Goal: Task Accomplishment & Management: Use online tool/utility

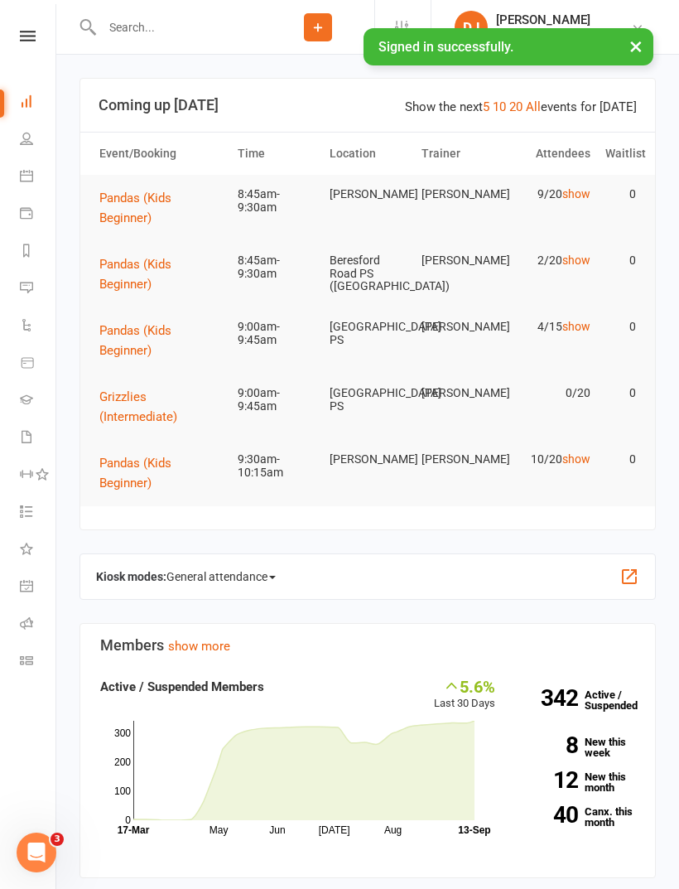
click at [35, 662] on link "Class check-in" at bounding box center [38, 662] width 37 height 37
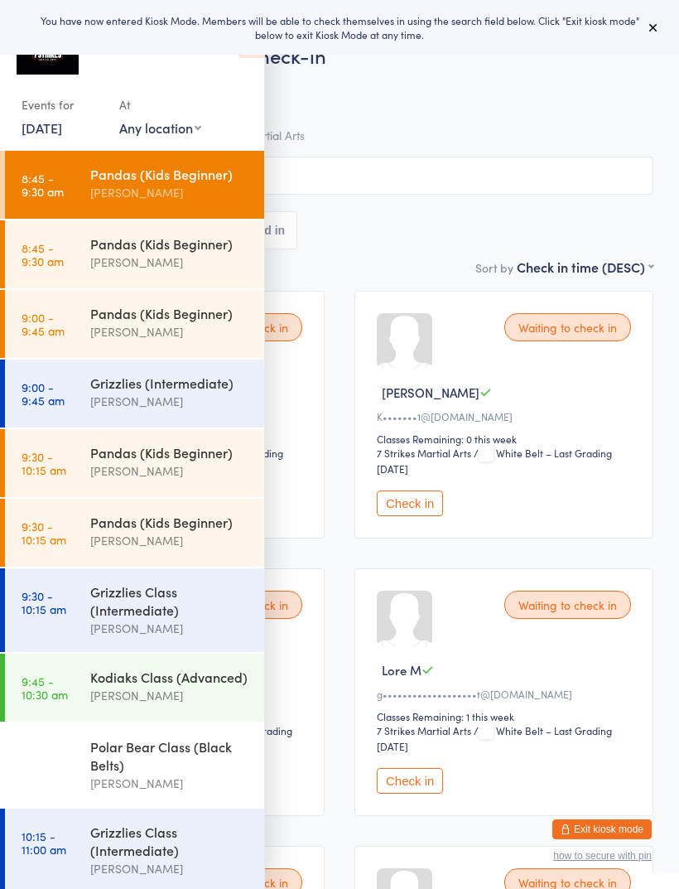
click at [182, 135] on select "Any location [GEOGRAPHIC_DATA] [GEOGRAPHIC_DATA][PERSON_NAME] [GEOGRAPHIC_DATA]…" at bounding box center [160, 127] width 82 height 18
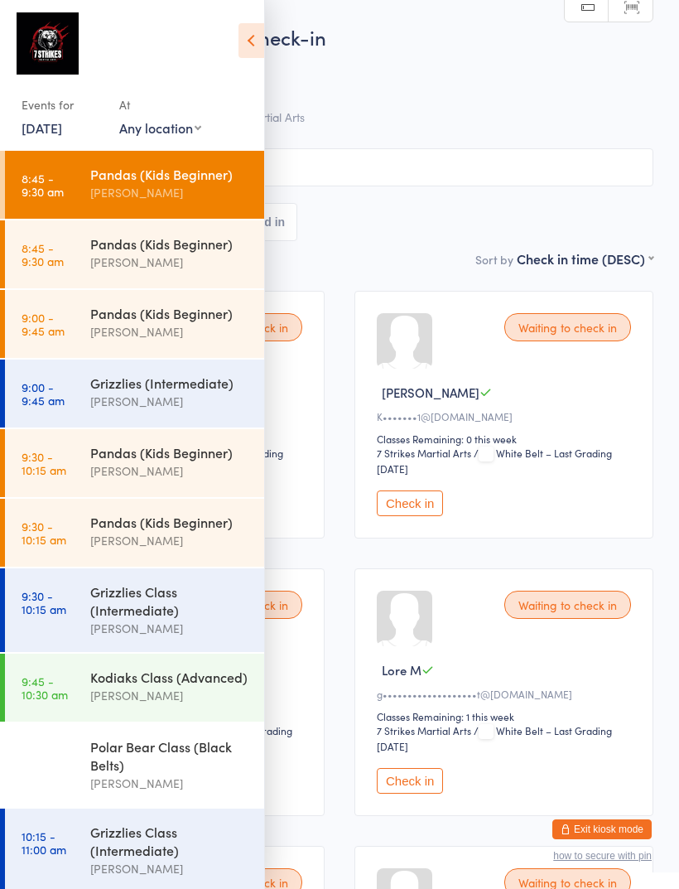
select select "1"
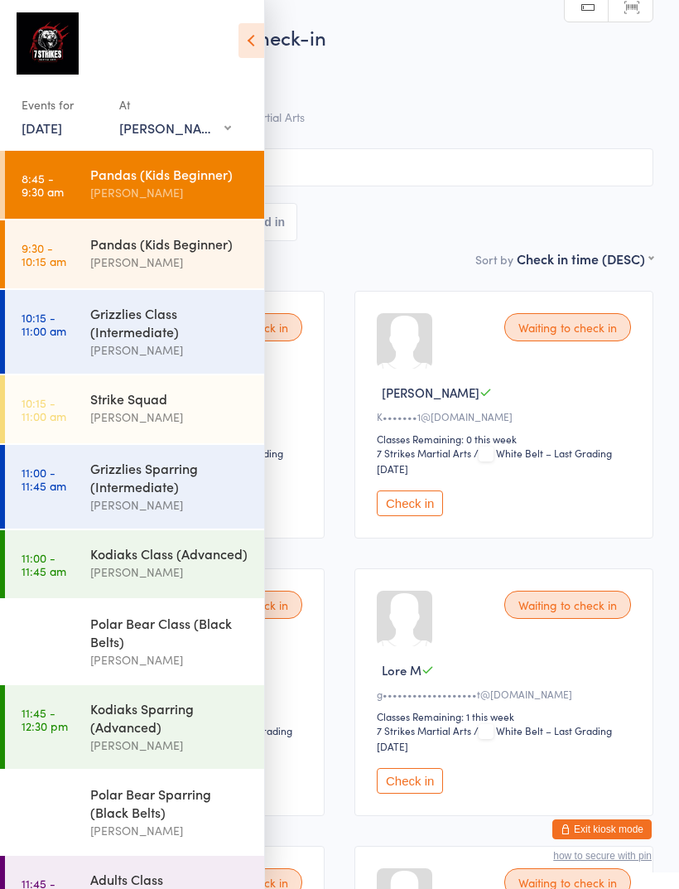
click at [252, 40] on icon at bounding box center [252, 40] width 26 height 35
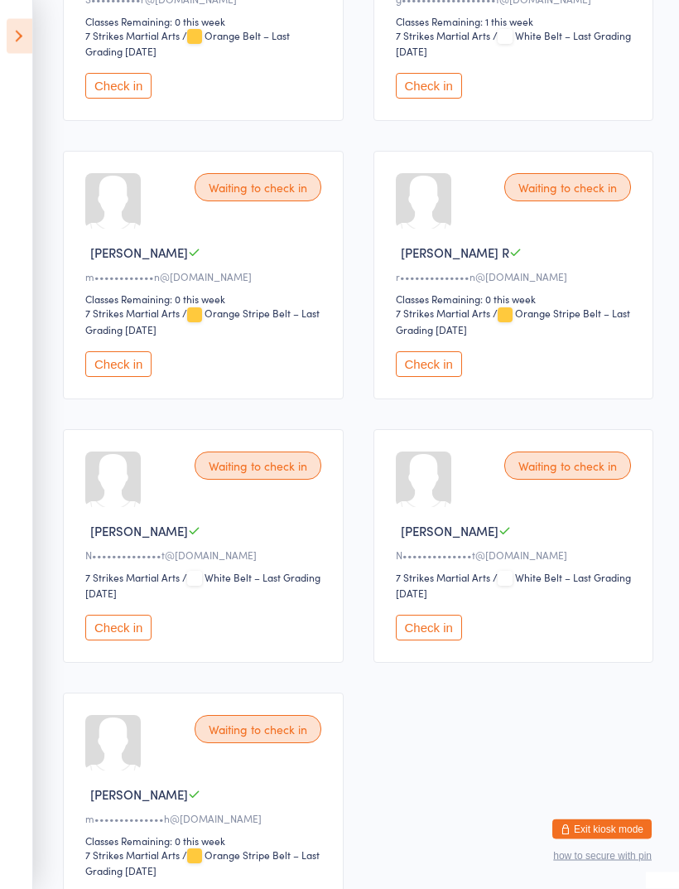
scroll to position [706, 0]
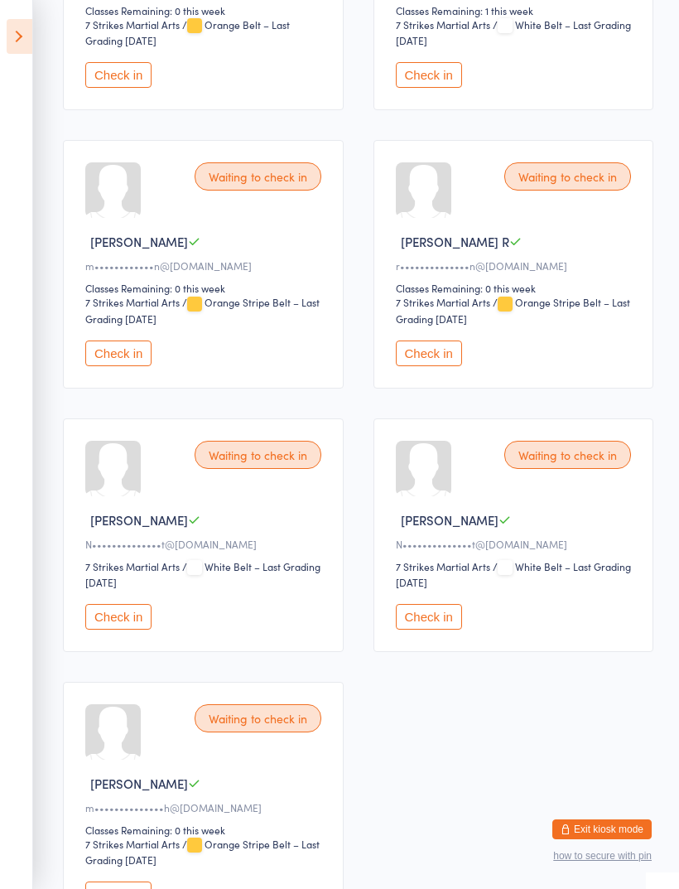
click at [123, 630] on button "Check in" at bounding box center [118, 617] width 66 height 26
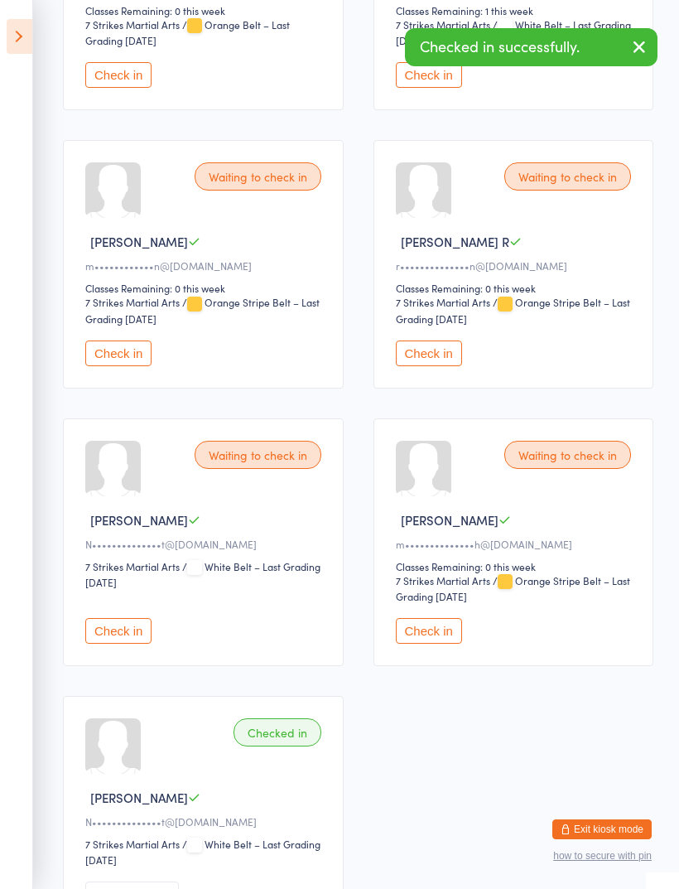
click at [115, 644] on button "Check in" at bounding box center [118, 631] width 66 height 26
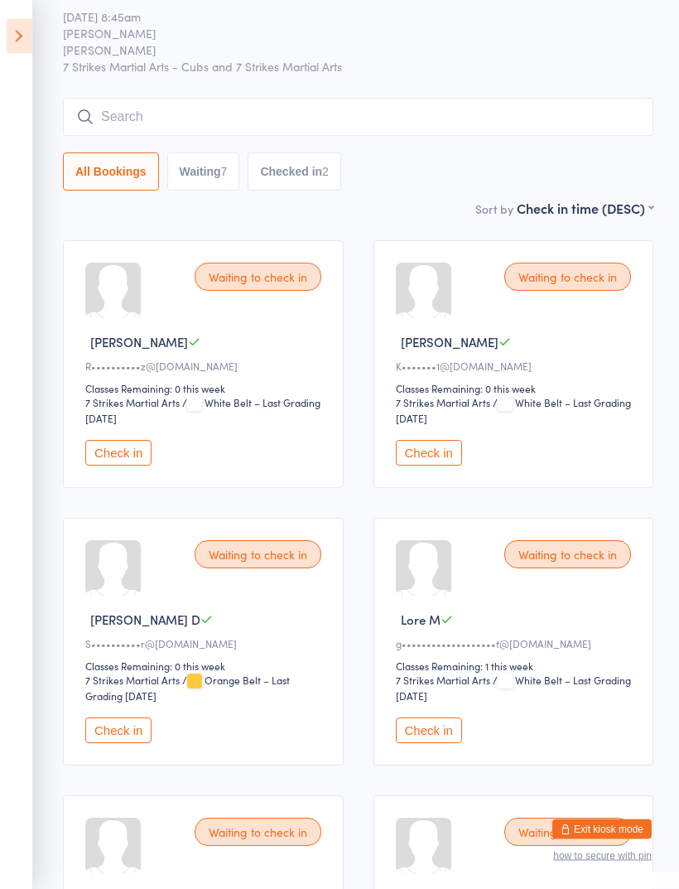
scroll to position [0, 0]
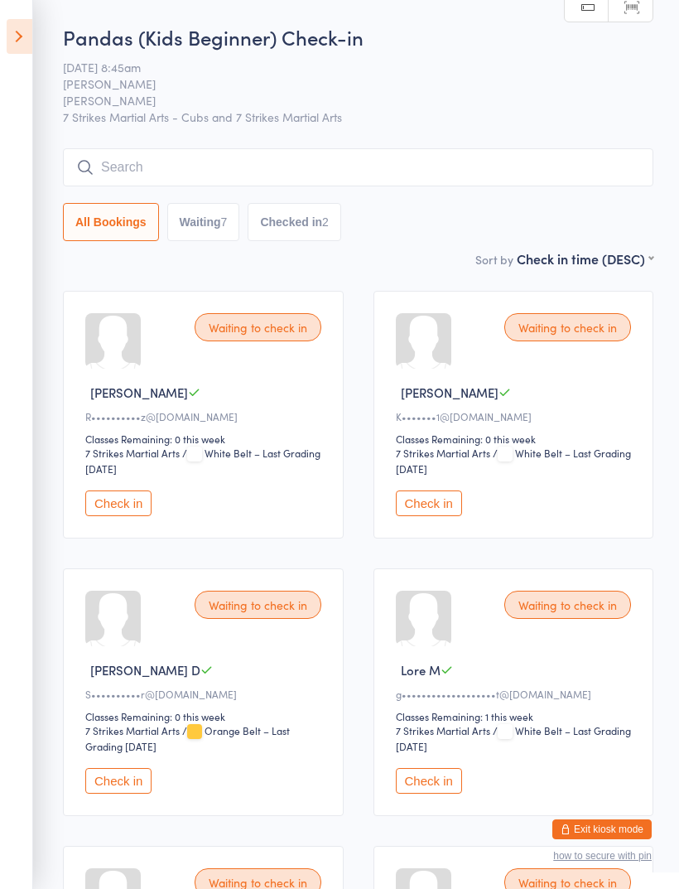
click at [114, 510] on button "Check in" at bounding box center [118, 503] width 66 height 26
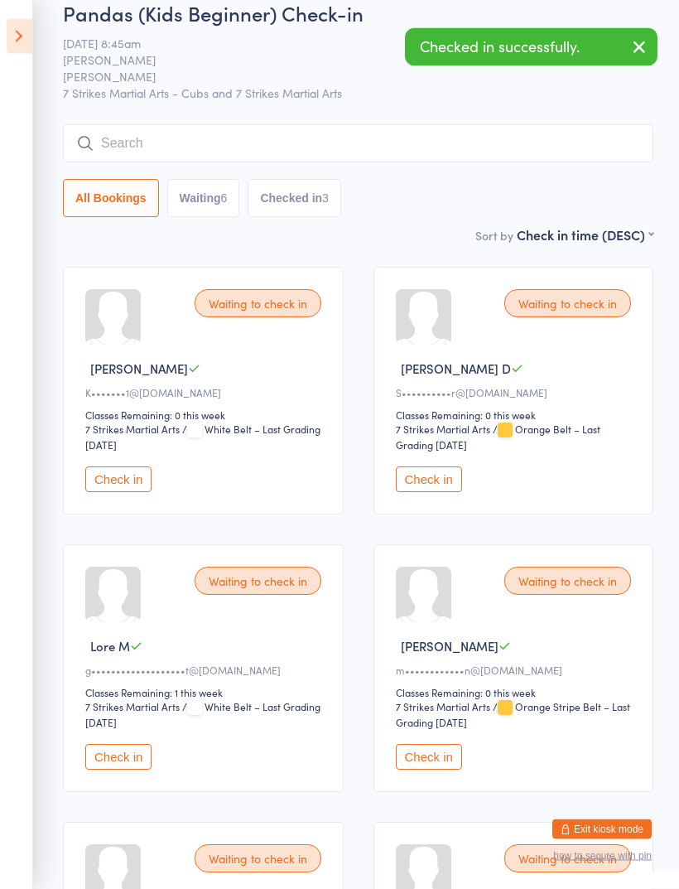
scroll to position [28, 0]
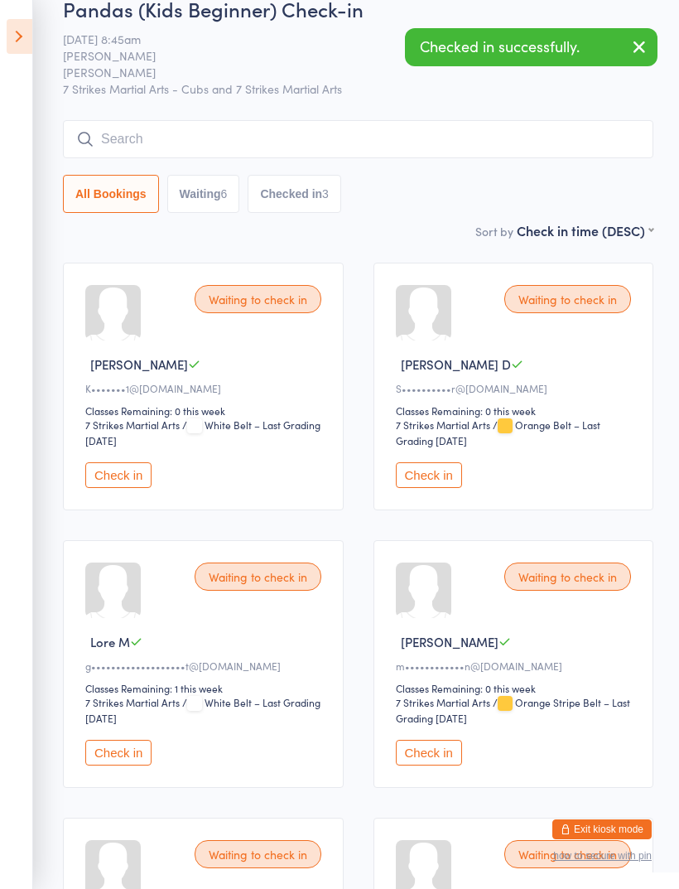
click at [447, 766] on button "Check in" at bounding box center [429, 753] width 66 height 26
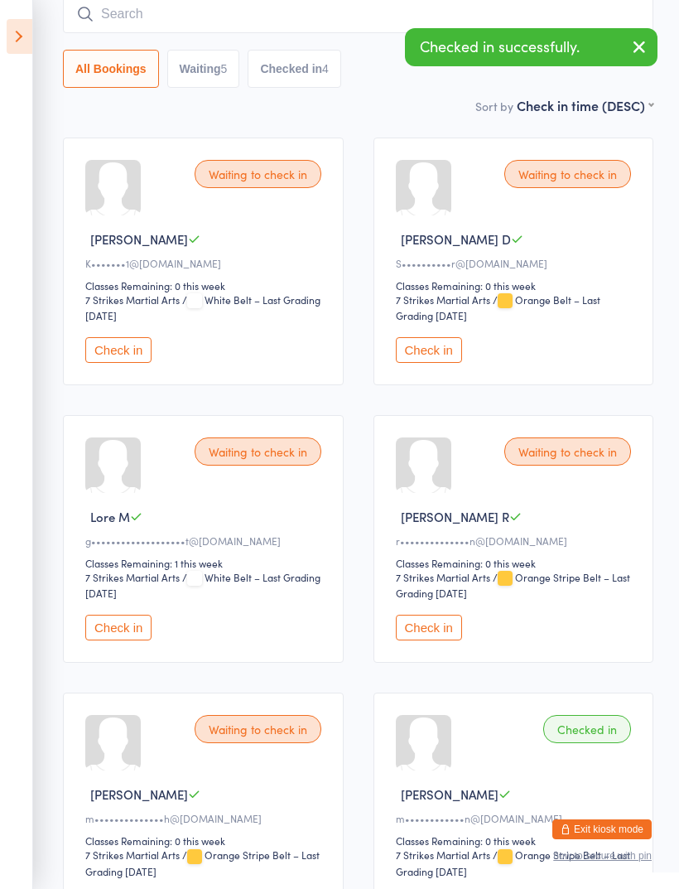
scroll to position [0, 0]
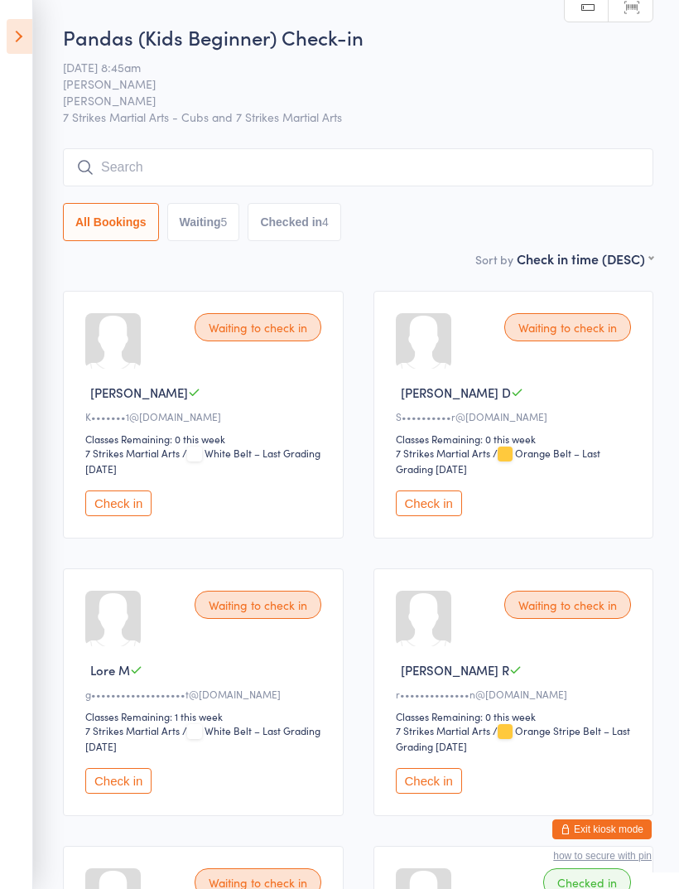
click at [405, 164] on input "search" at bounding box center [358, 167] width 591 height 38
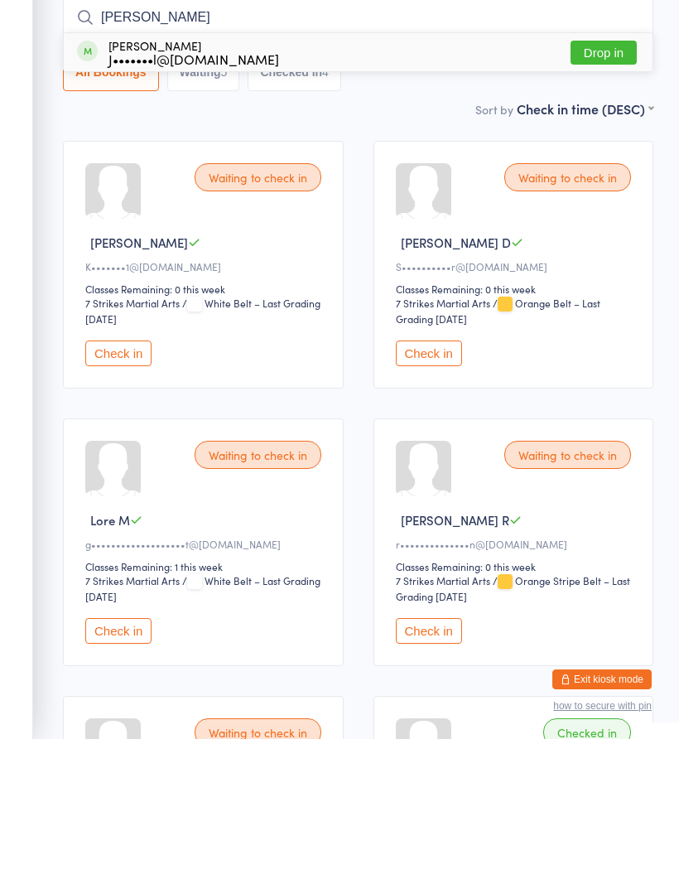
type input "[PERSON_NAME]"
click at [606, 191] on button "Drop in" at bounding box center [604, 203] width 66 height 24
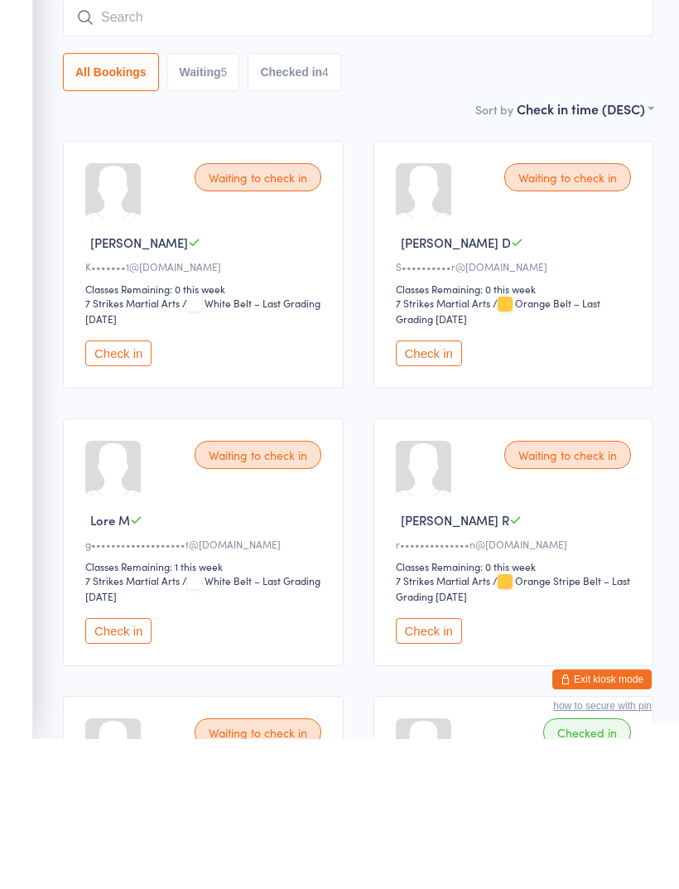
scroll to position [150, 0]
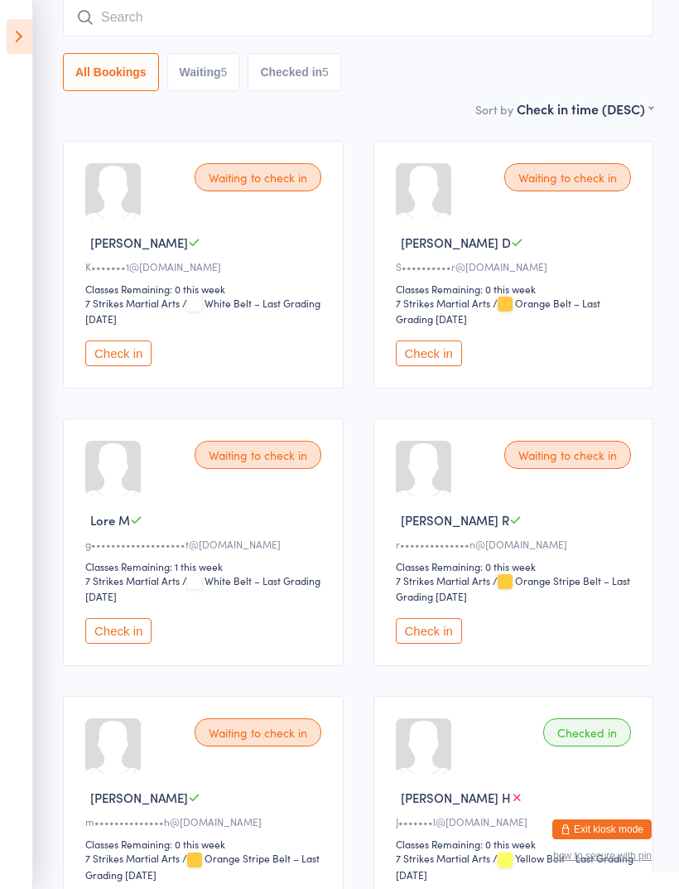
click at [442, 355] on button "Check in" at bounding box center [429, 354] width 66 height 26
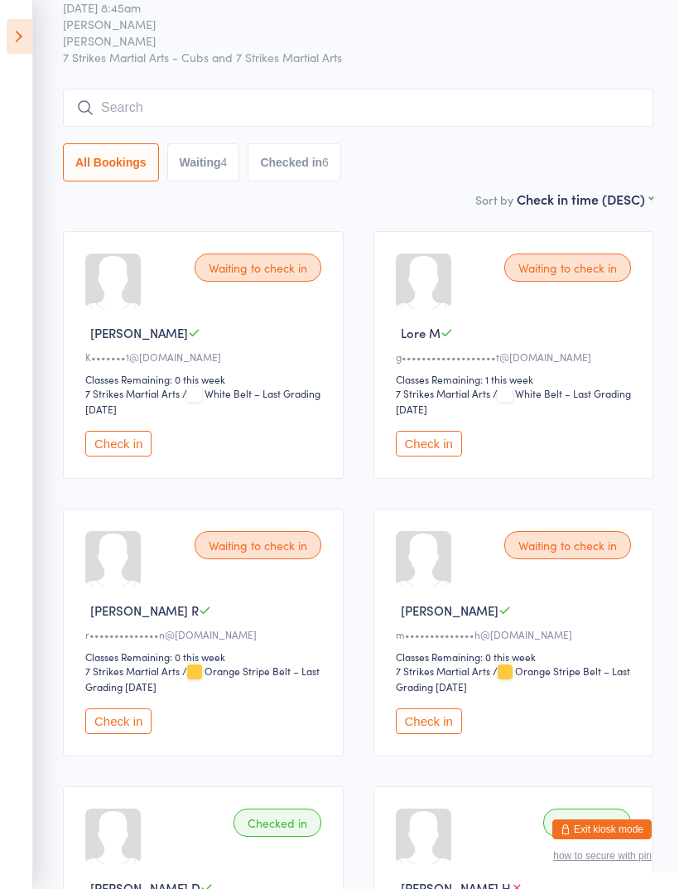
scroll to position [0, 0]
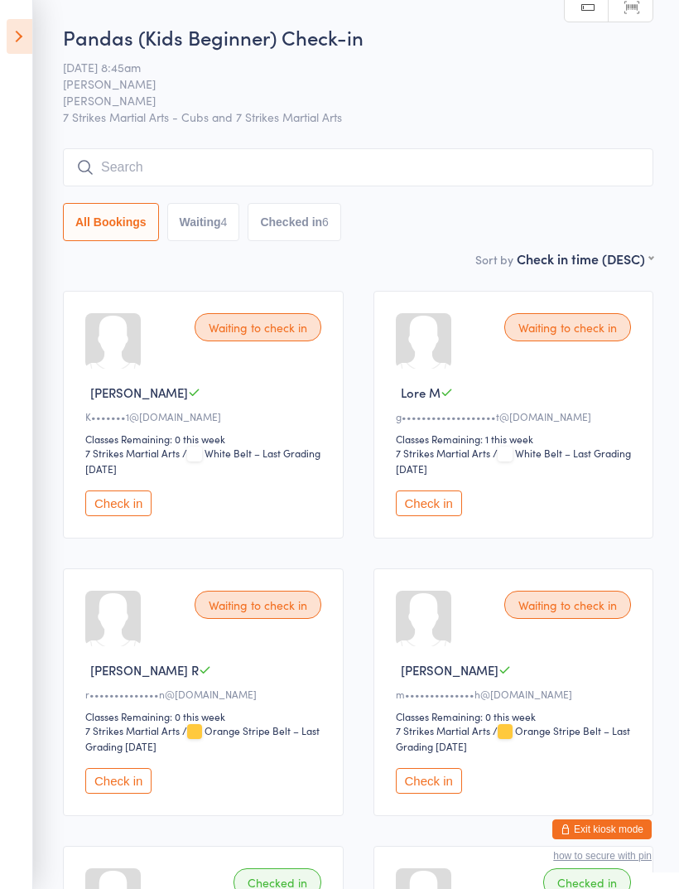
click at [446, 794] on button "Check in" at bounding box center [429, 781] width 66 height 26
